Goal: Task Accomplishment & Management: Manage account settings

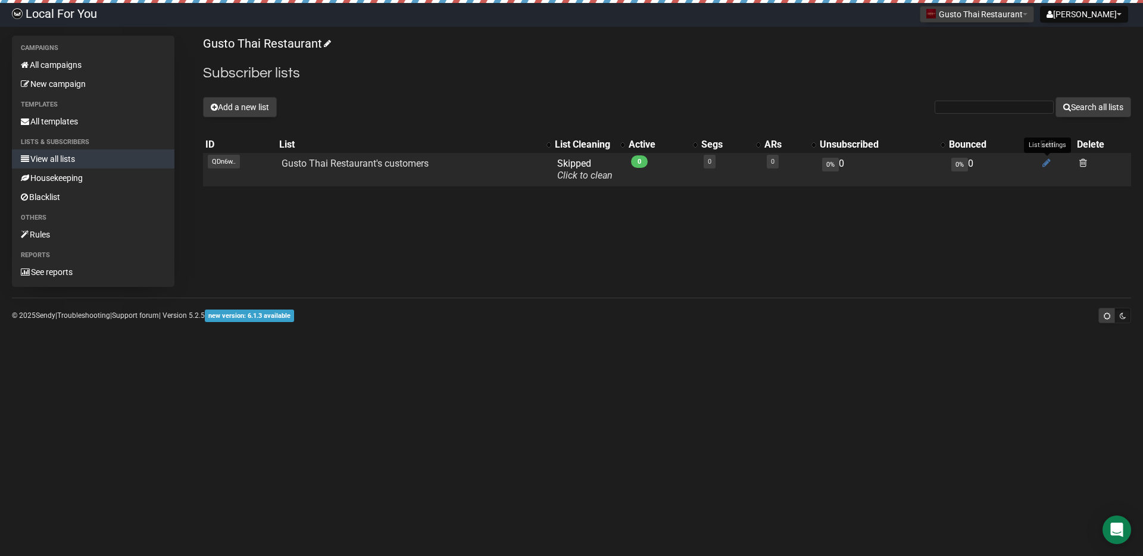
click at [1047, 166] on icon at bounding box center [1046, 163] width 8 height 10
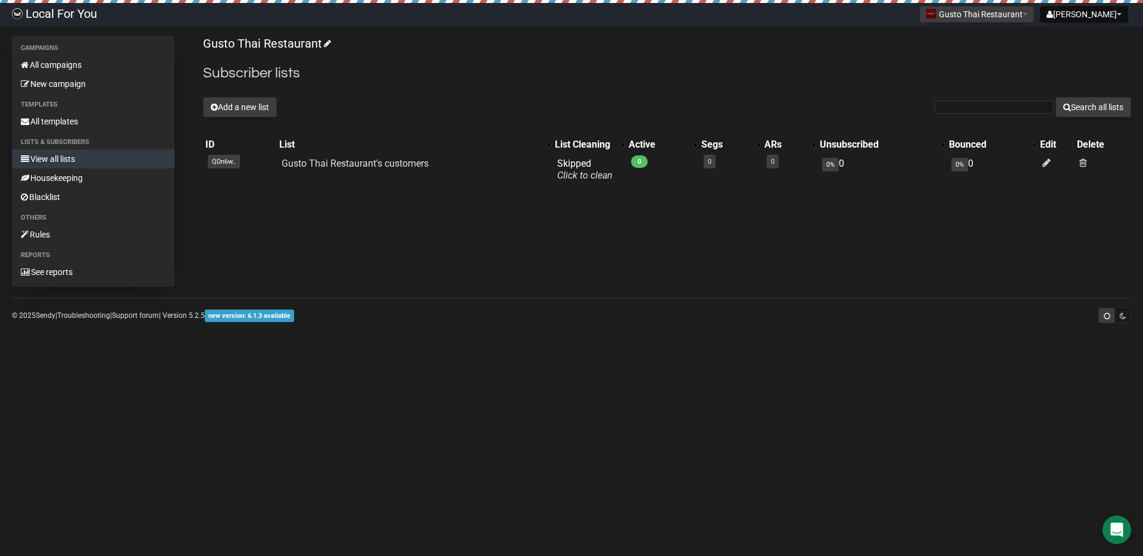
click at [70, 53] on li "Campaigns" at bounding box center [93, 48] width 163 height 14
click at [158, 64] on link "All campaigns" at bounding box center [93, 64] width 163 height 19
